Goal: Learn about a topic

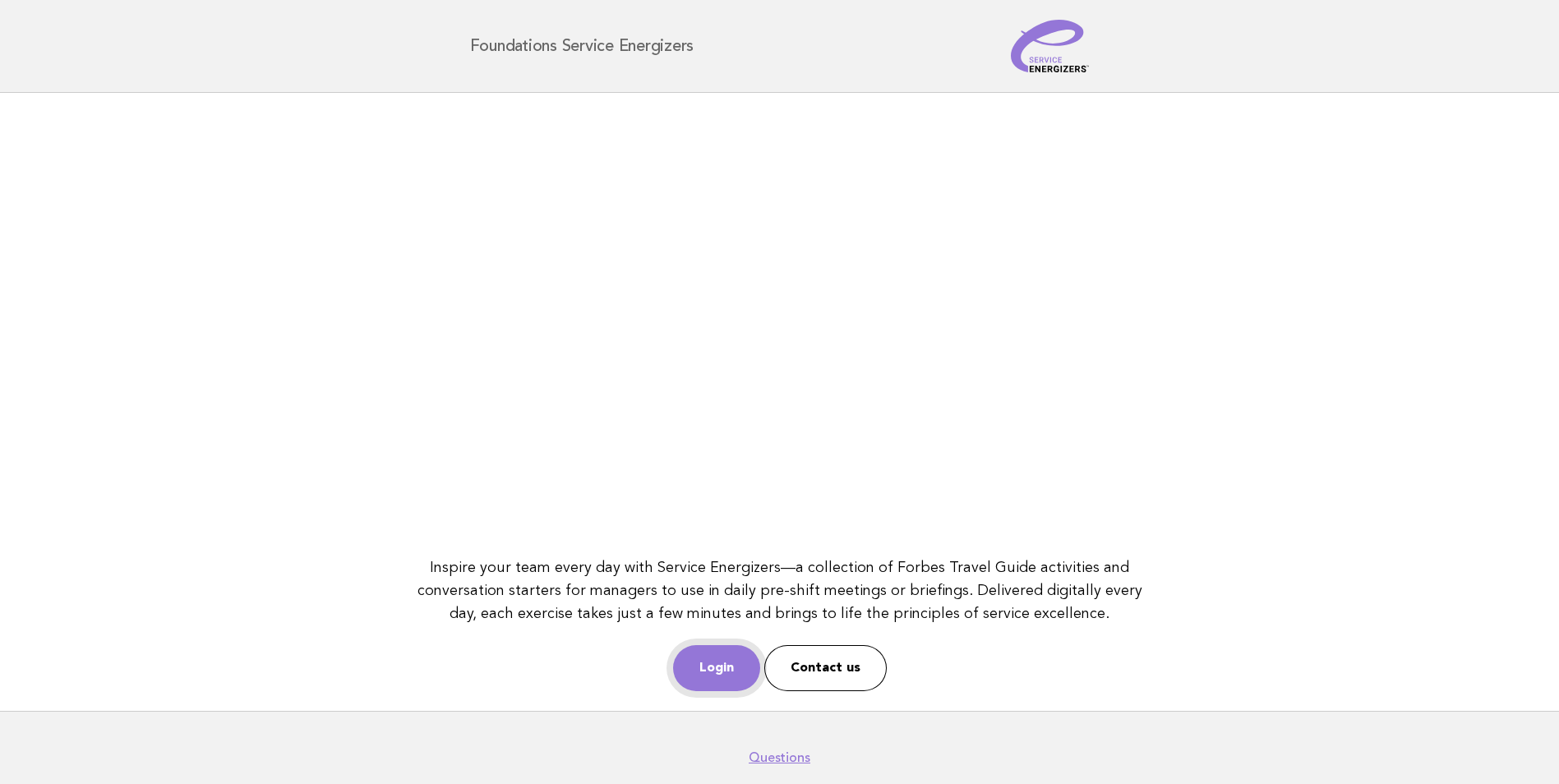
click at [746, 672] on link "Login" at bounding box center [716, 668] width 87 height 46
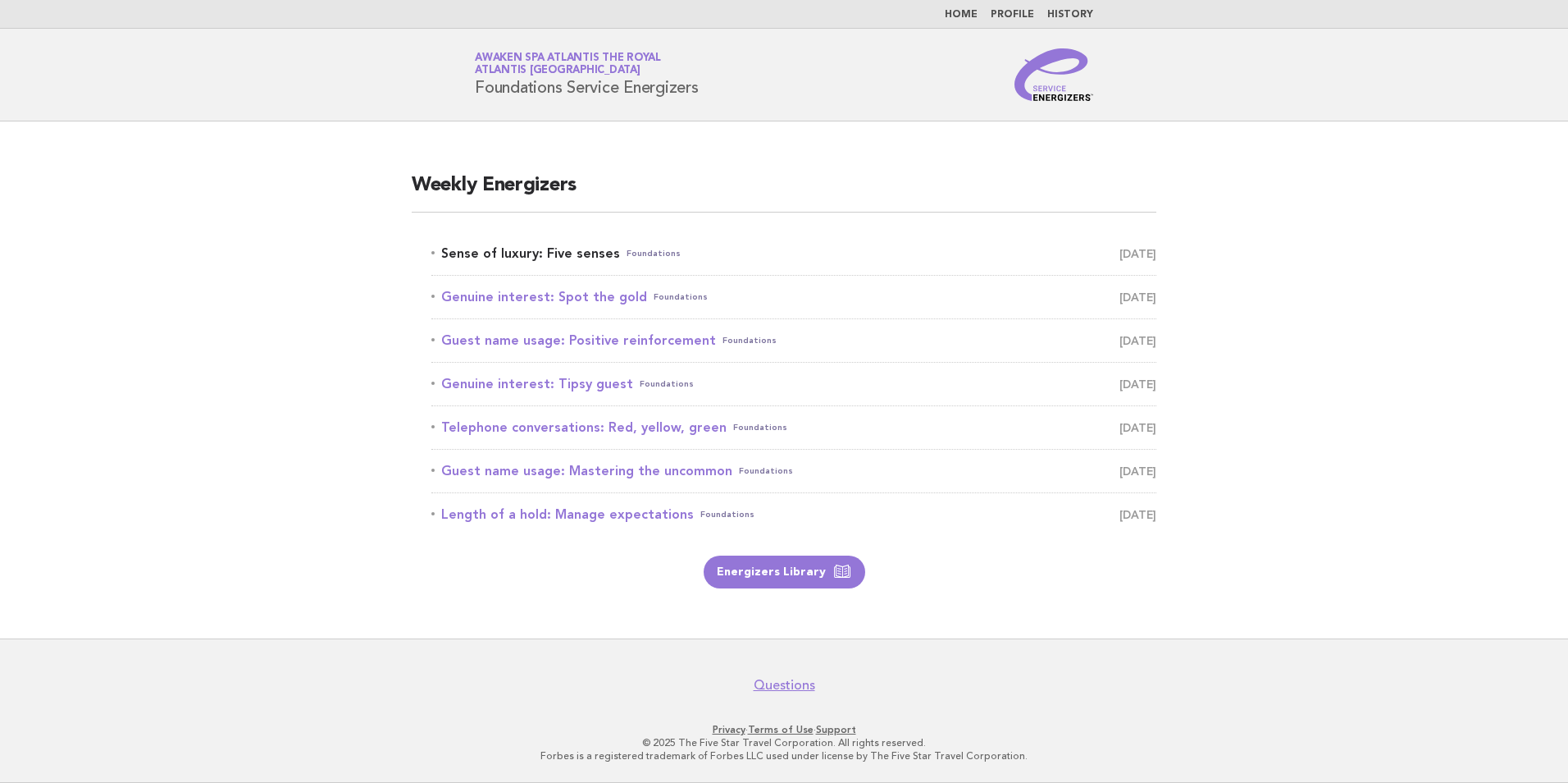
click at [556, 258] on link "Sense of luxury: Five senses Foundations September 11" at bounding box center [794, 253] width 725 height 23
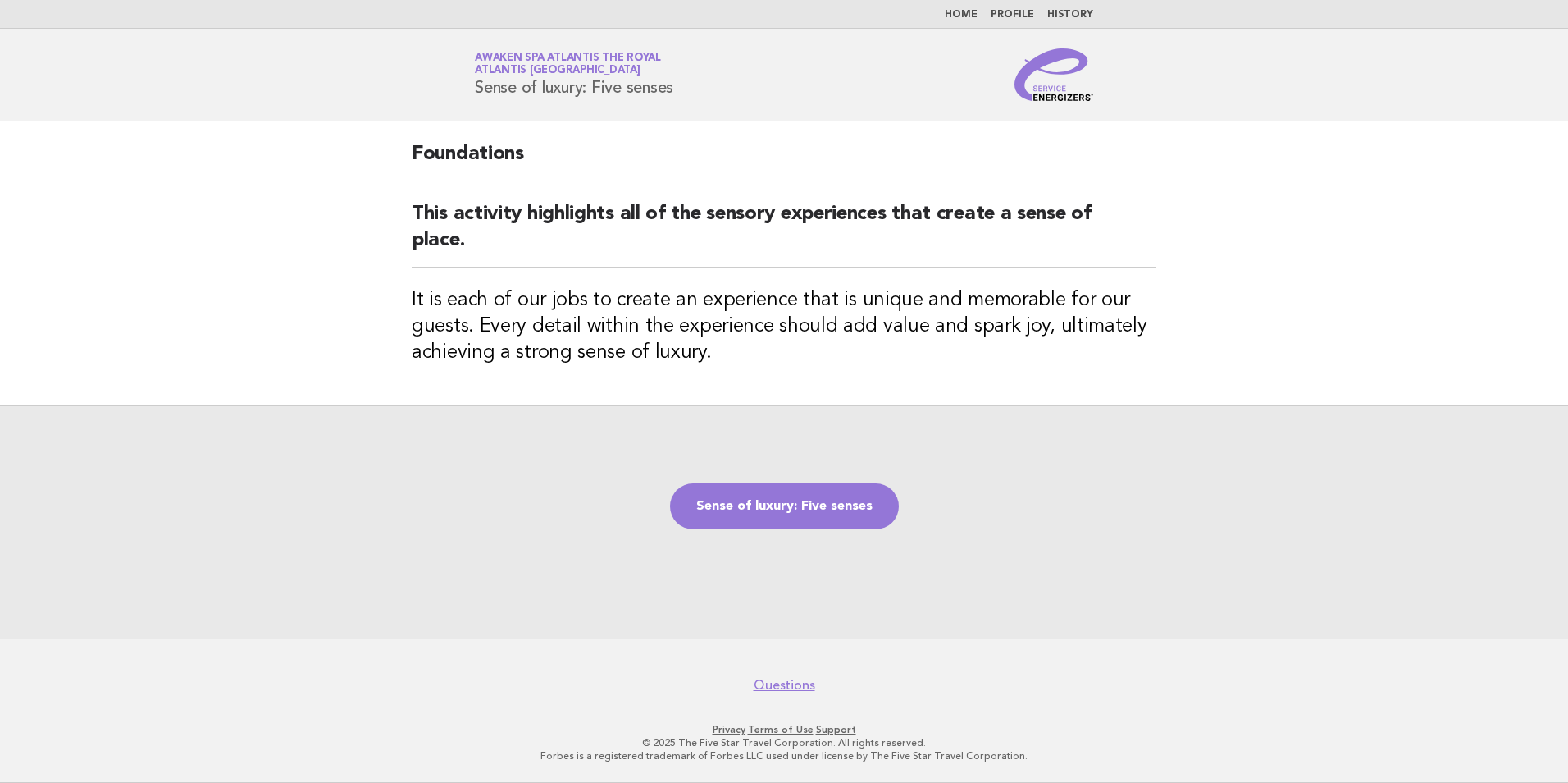
drag, startPoint x: 477, startPoint y: 87, endPoint x: 752, endPoint y: 98, distance: 275.2
click at [752, 98] on div "Service Energizers Awaken SPA Atlantis the Royal Atlantis Dubai Sense of luxury…" at bounding box center [784, 74] width 664 height 52
copy h1 "Sense of luxury: Five senses"
click at [806, 501] on link "Sense of luxury: Five senses" at bounding box center [784, 507] width 229 height 46
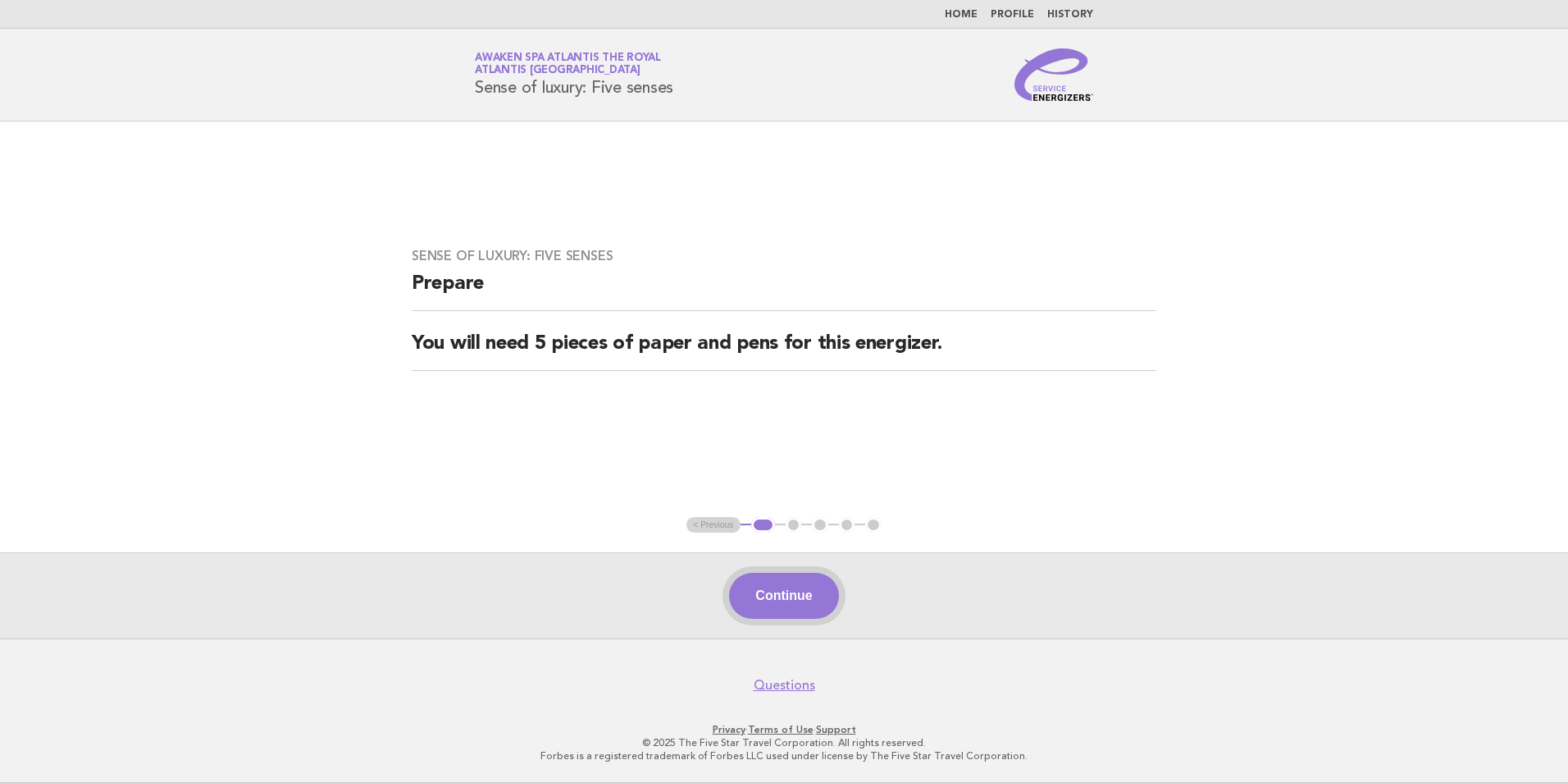
click at [774, 594] on button "Continue" at bounding box center [784, 596] width 109 height 46
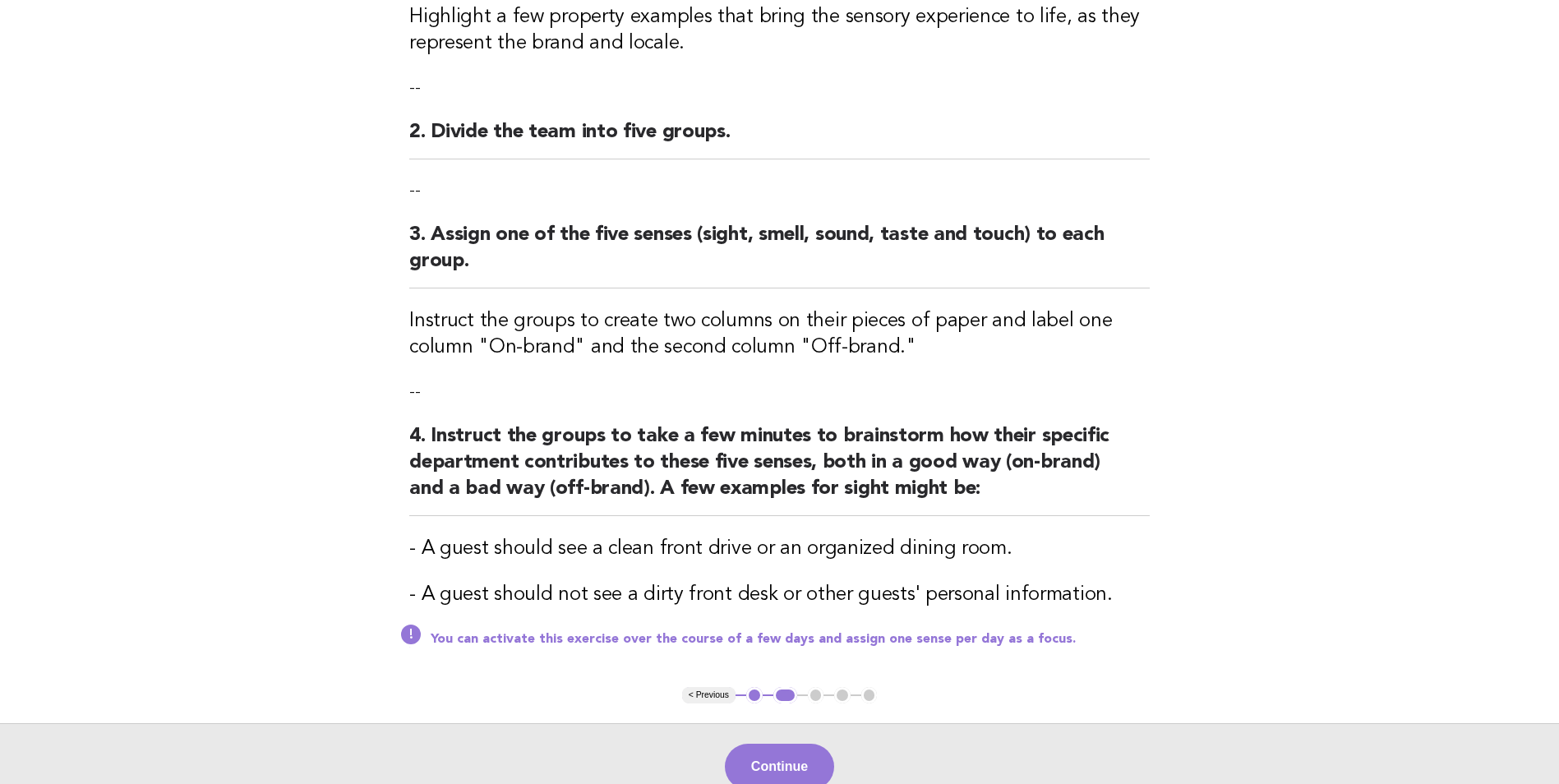
scroll to position [411, 0]
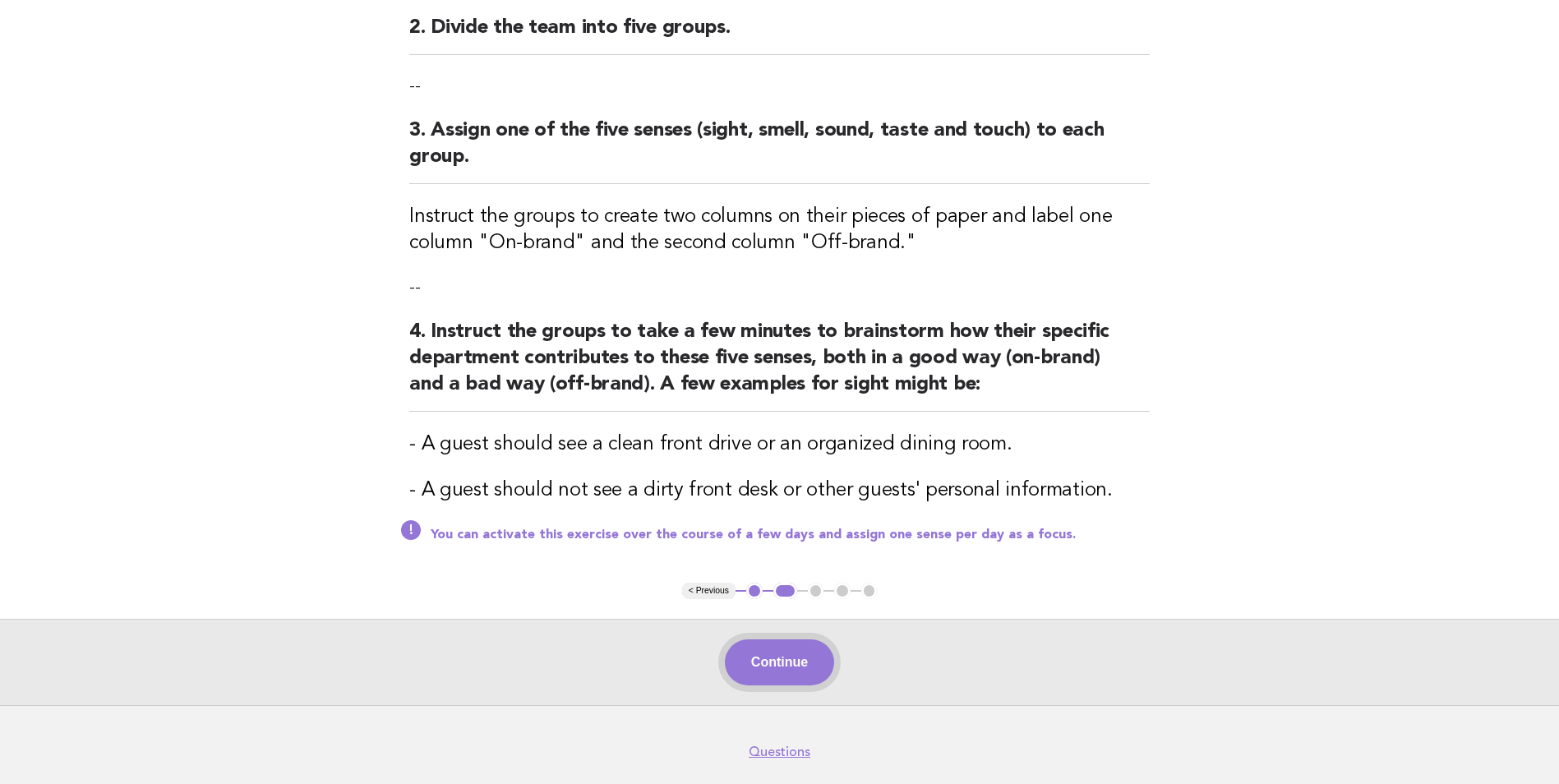
click at [794, 653] on button "Continue" at bounding box center [779, 663] width 109 height 46
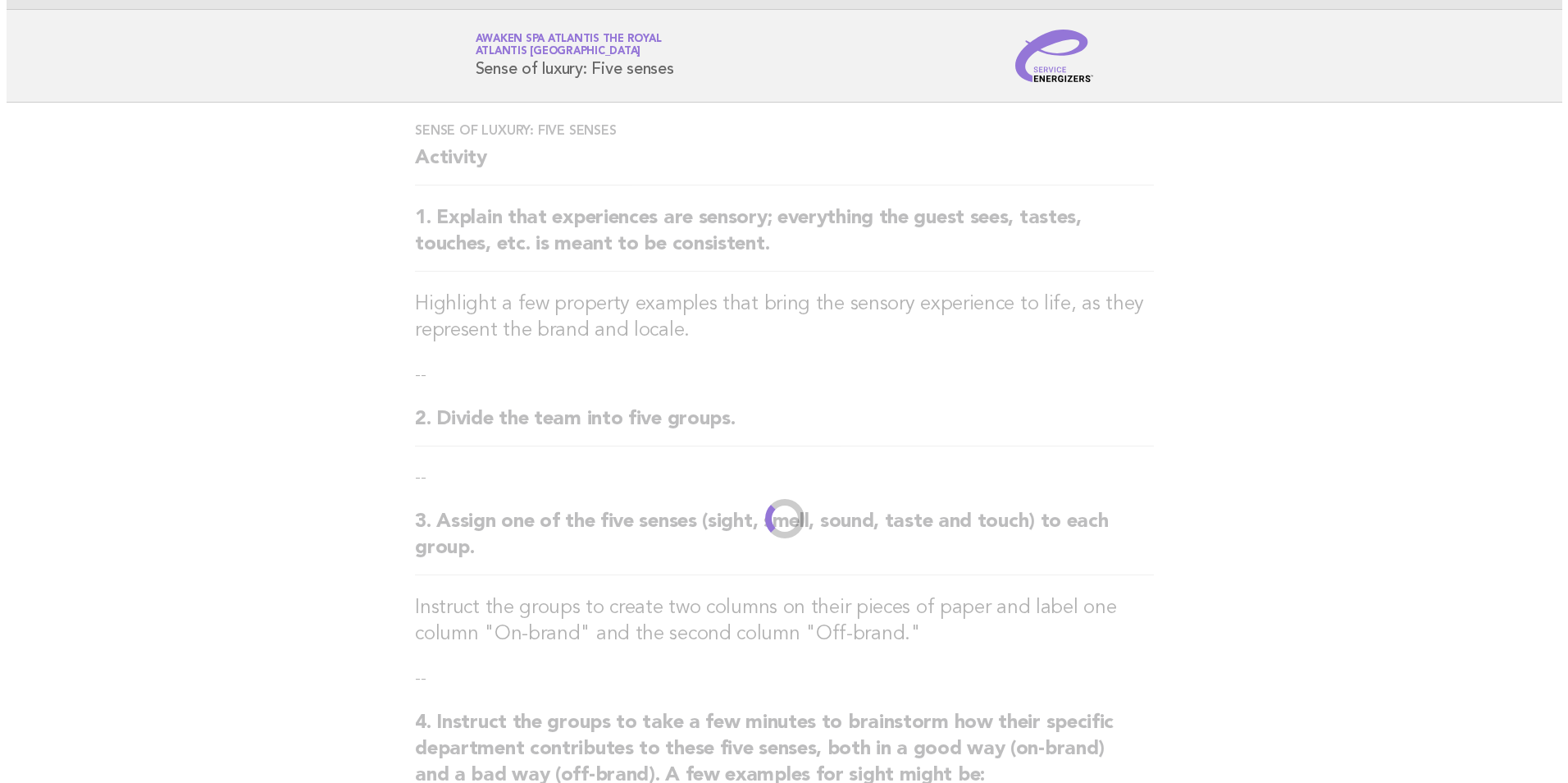
scroll to position [0, 0]
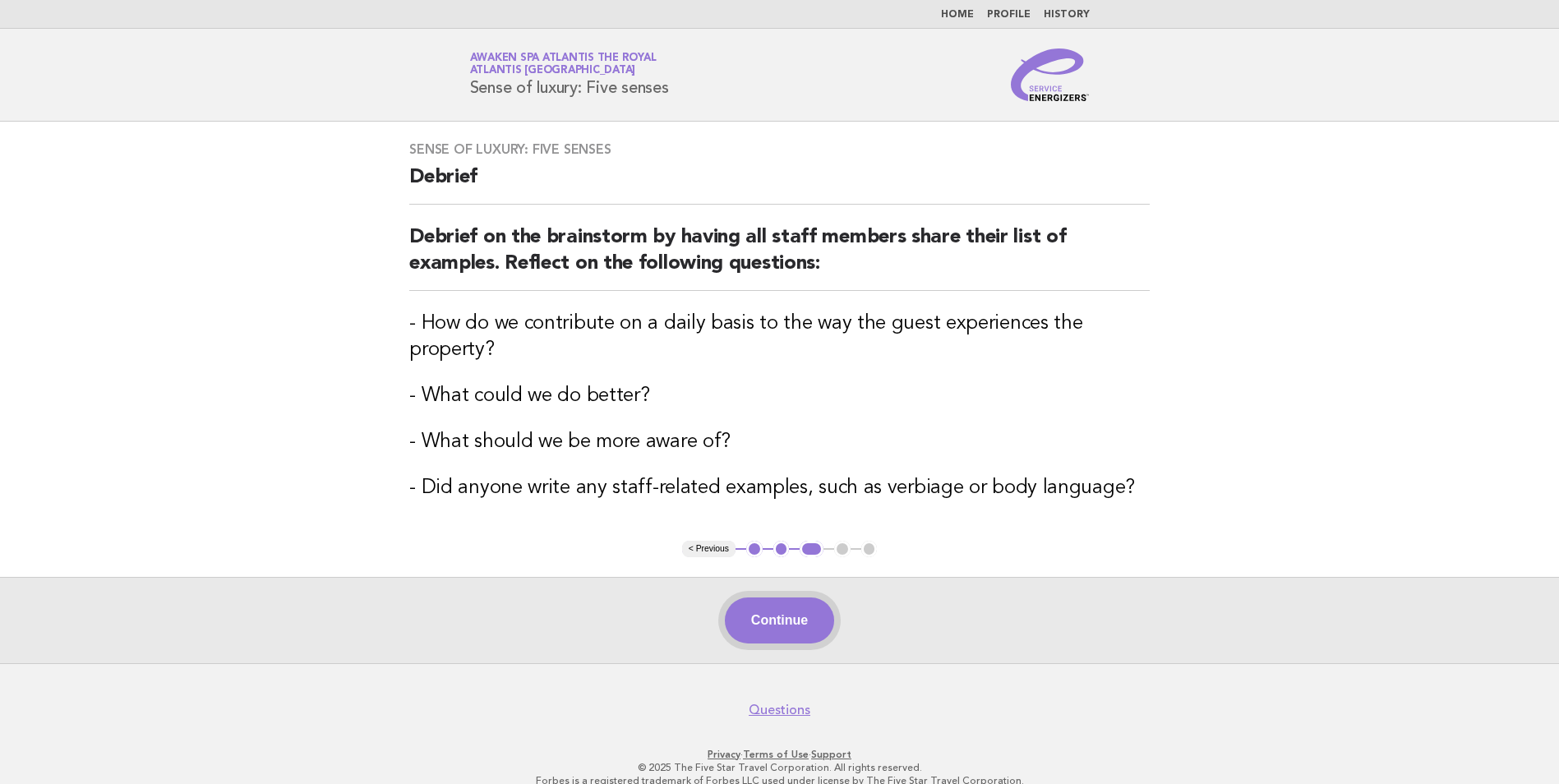
click at [785, 618] on button "Continue" at bounding box center [779, 621] width 109 height 46
